Goal: Transaction & Acquisition: Book appointment/travel/reservation

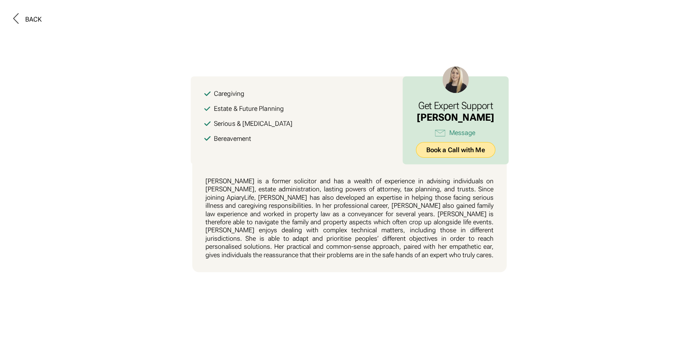
click at [457, 149] on link "Book a Call with Me" at bounding box center [455, 150] width 79 height 16
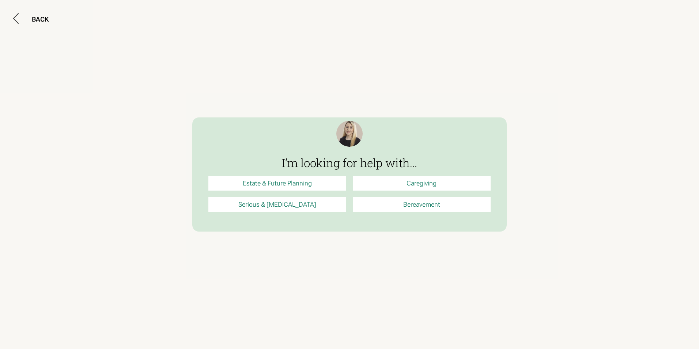
click at [313, 183] on link "Estate & Future Planning" at bounding box center [277, 183] width 138 height 15
